Goal: Task Accomplishment & Management: Use online tool/utility

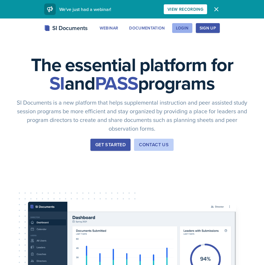
click at [181, 28] on div "Login" at bounding box center [182, 28] width 13 height 5
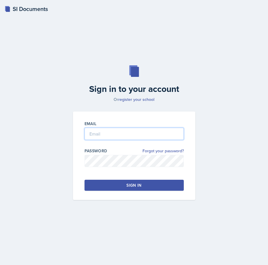
click at [123, 136] on input "email" at bounding box center [134, 134] width 99 height 12
type input "[EMAIL_ADDRESS][DOMAIN_NAME]"
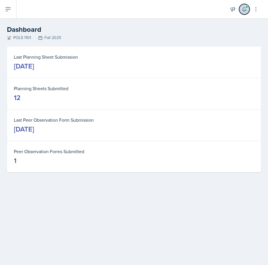
click at [242, 11] on icon at bounding box center [245, 9] width 6 height 6
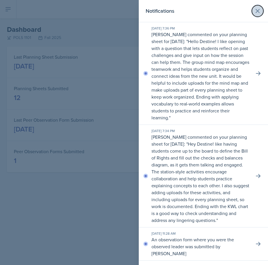
click at [258, 10] on button at bounding box center [258, 11] width 12 height 12
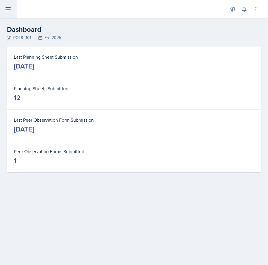
click at [9, 11] on icon at bounding box center [8, 9] width 7 height 7
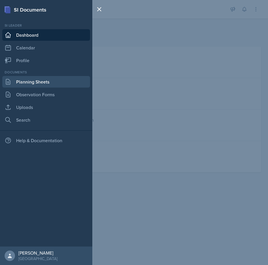
click at [37, 81] on link "Planning Sheets" at bounding box center [46, 82] width 88 height 12
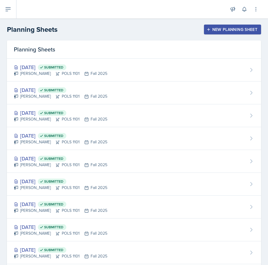
click at [213, 29] on div "New Planning Sheet" at bounding box center [233, 29] width 50 height 5
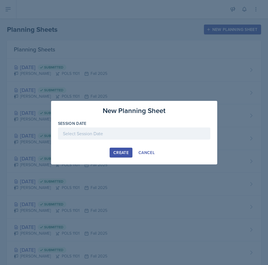
click at [105, 134] on div at bounding box center [134, 133] width 153 height 12
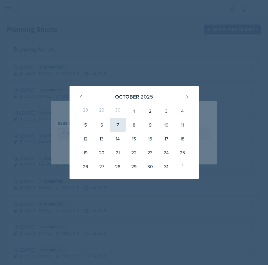
click at [116, 120] on div "7" at bounding box center [118, 125] width 16 height 14
type input "[DATE]"
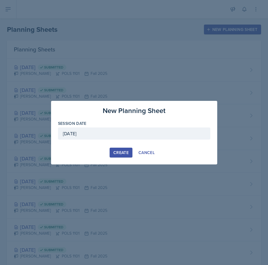
click at [118, 155] on div "Create" at bounding box center [121, 152] width 15 height 5
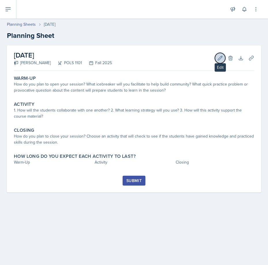
click at [220, 55] on icon at bounding box center [221, 58] width 6 height 6
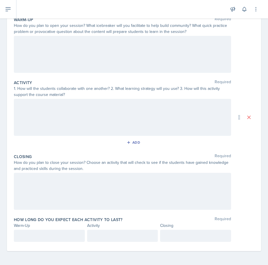
scroll to position [72, 0]
click at [62, 234] on p at bounding box center [49, 235] width 61 height 7
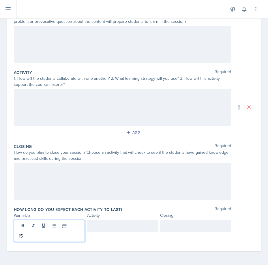
click at [93, 223] on div at bounding box center [122, 226] width 71 height 12
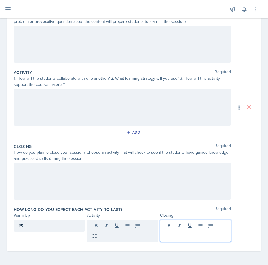
click at [205, 223] on div at bounding box center [195, 231] width 71 height 22
click at [235, 227] on div "15 30 15" at bounding box center [134, 231] width 241 height 22
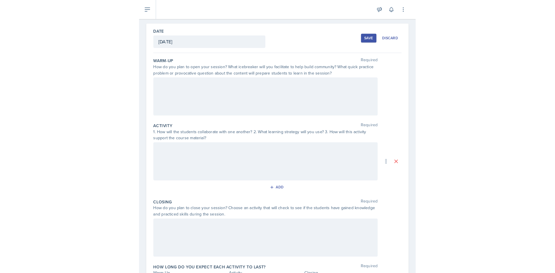
scroll to position [0, 0]
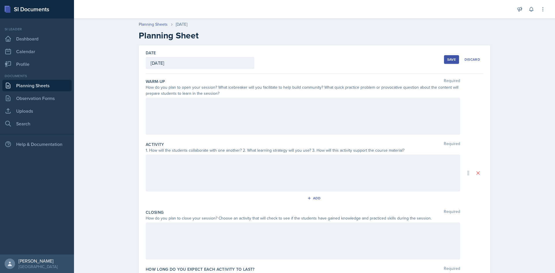
click at [171, 162] on div at bounding box center [303, 173] width 314 height 37
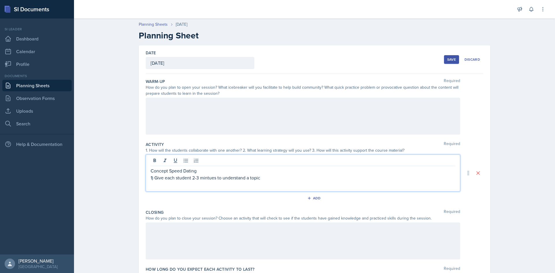
click at [202, 177] on p "1) Give each student 2-3 mintues to understand a topic" at bounding box center [303, 177] width 305 height 7
click at [207, 180] on p "1) Give each student 2-3 mintues to understand a topic" at bounding box center [303, 177] width 305 height 7
click at [267, 180] on p "1) Give each student 2-3 minutes to understand a topic" at bounding box center [303, 177] width 305 height 7
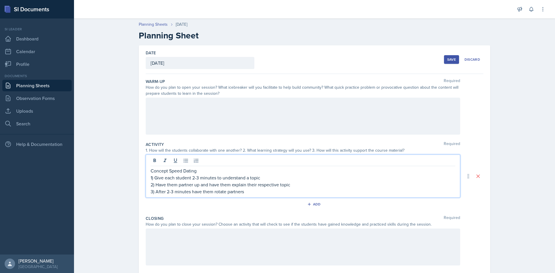
click at [267, 180] on p "1) Give each student 2-3 minutes to understand a topic" at bounding box center [303, 177] width 305 height 7
click at [268, 60] on div "Save" at bounding box center [451, 59] width 9 height 5
